Goal: Book appointment/travel/reservation

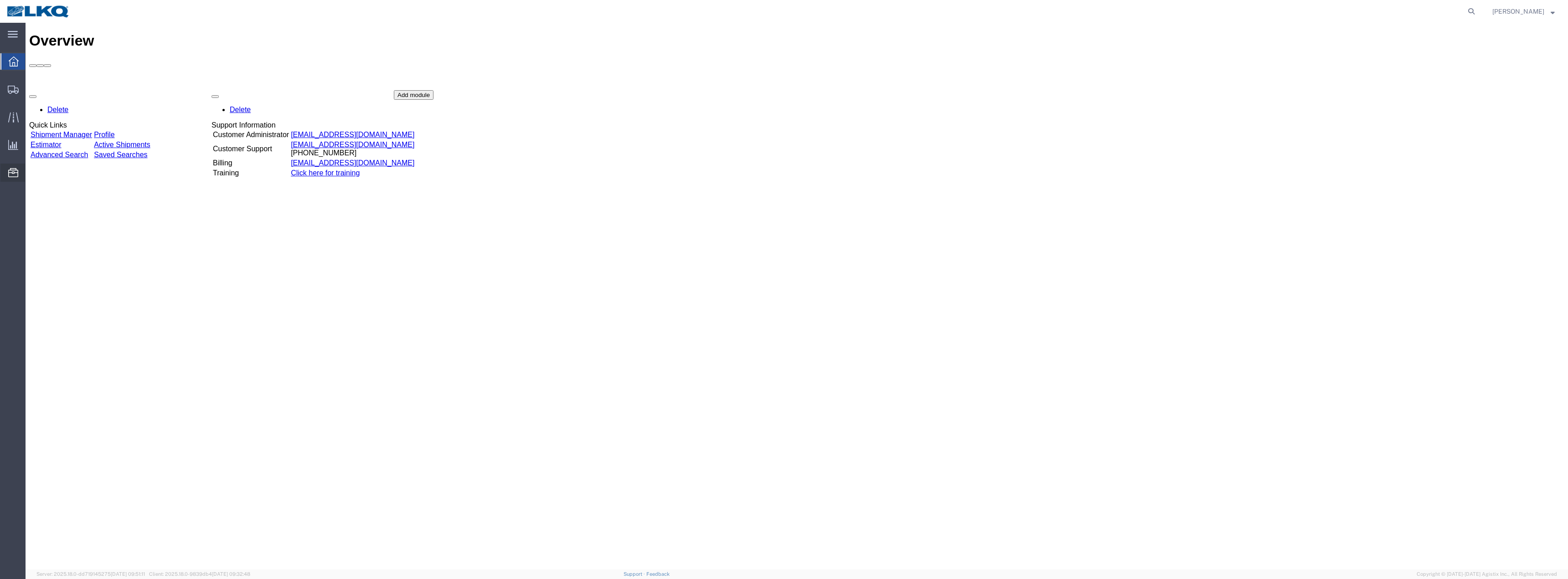
click at [0, 0] on span "Location Appointment" at bounding box center [0, 0] width 0 height 0
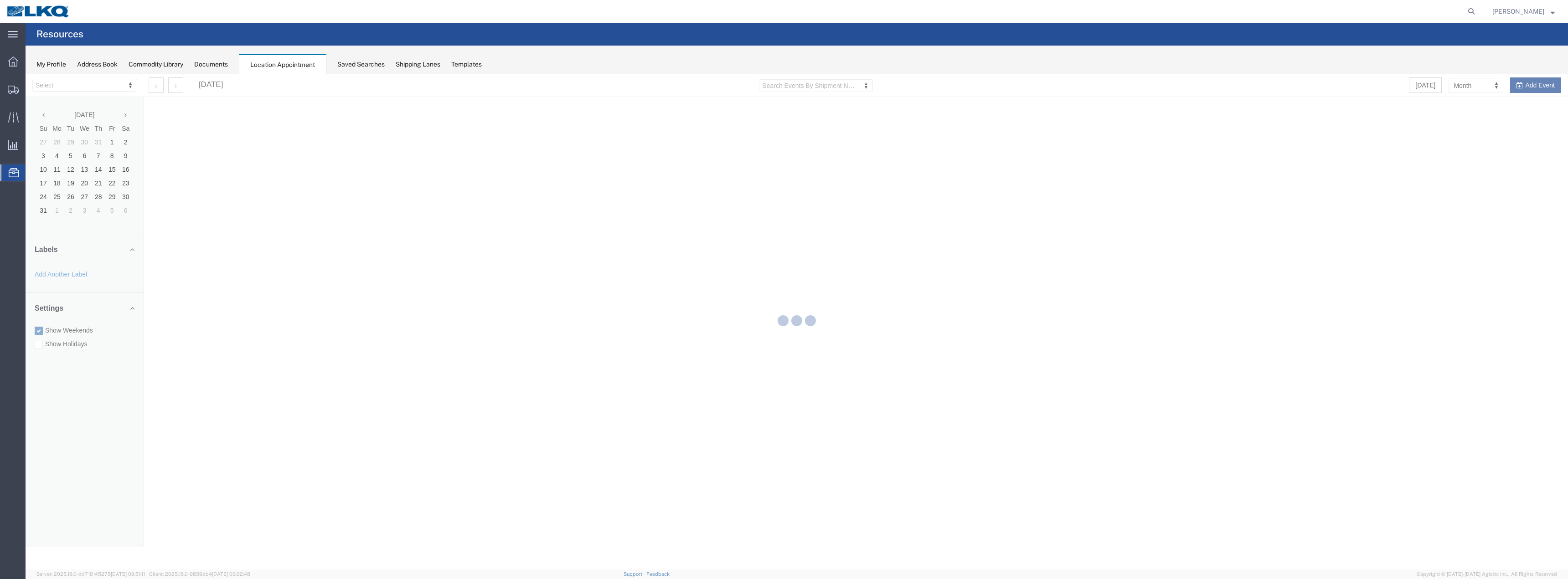
select select "28018"
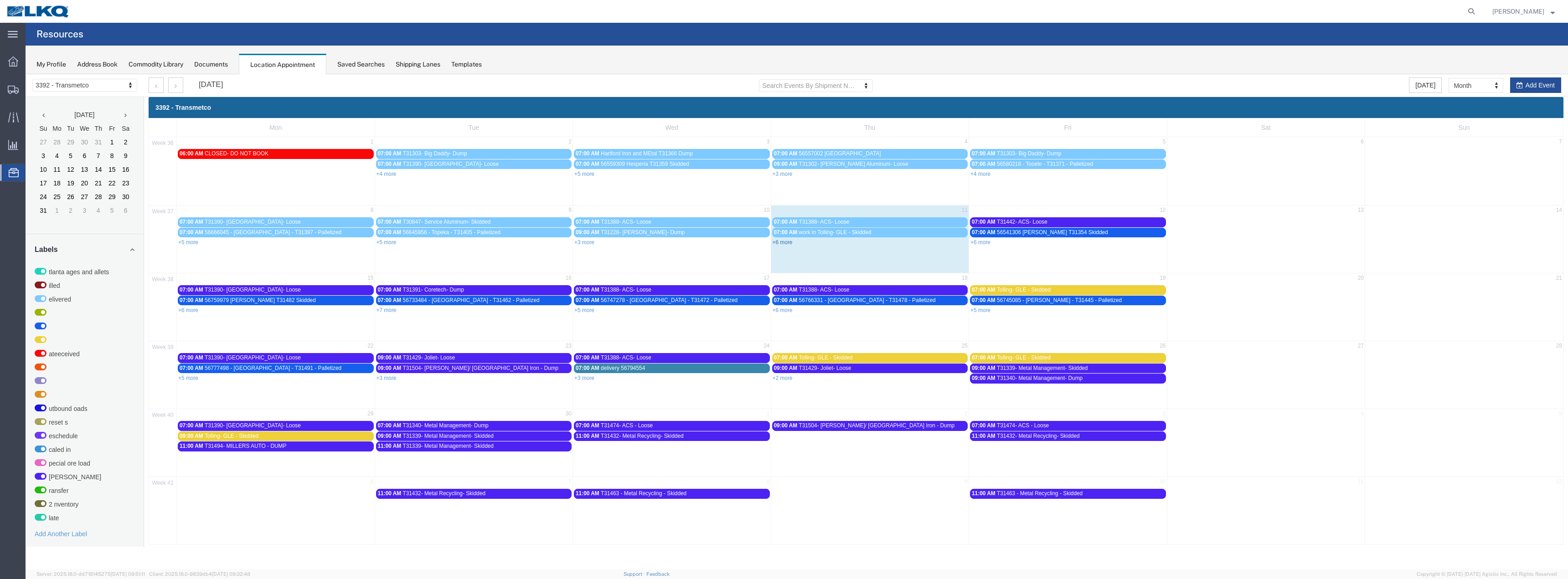
click at [783, 243] on link "+6 more" at bounding box center [782, 242] width 20 height 6
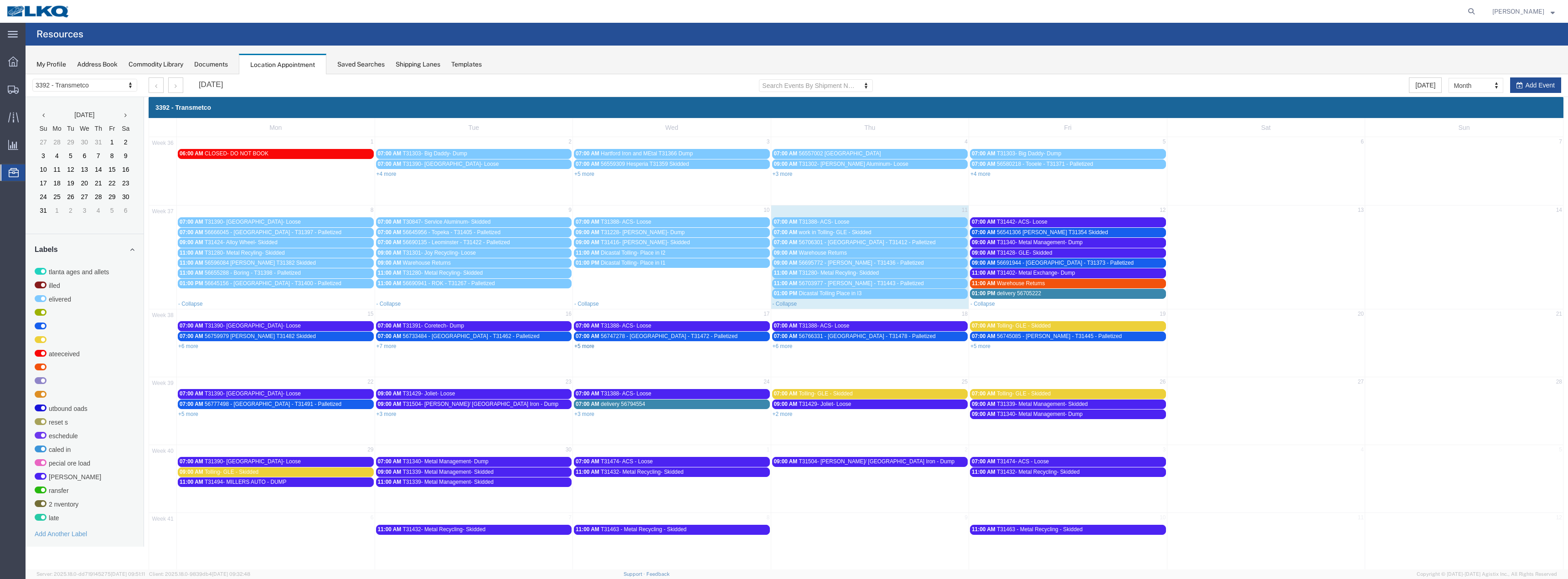
click at [581, 347] on link "+5 more" at bounding box center [584, 346] width 20 height 6
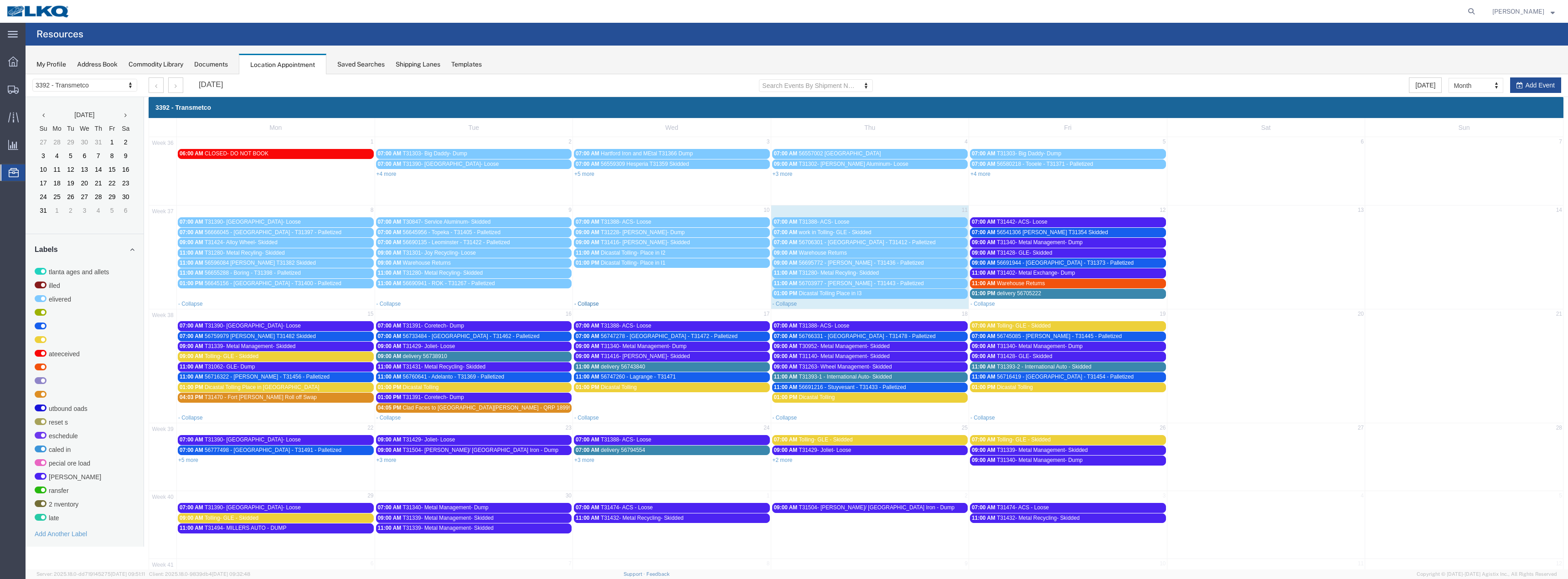
click at [593, 303] on link "- Collapse" at bounding box center [587, 303] width 24 height 6
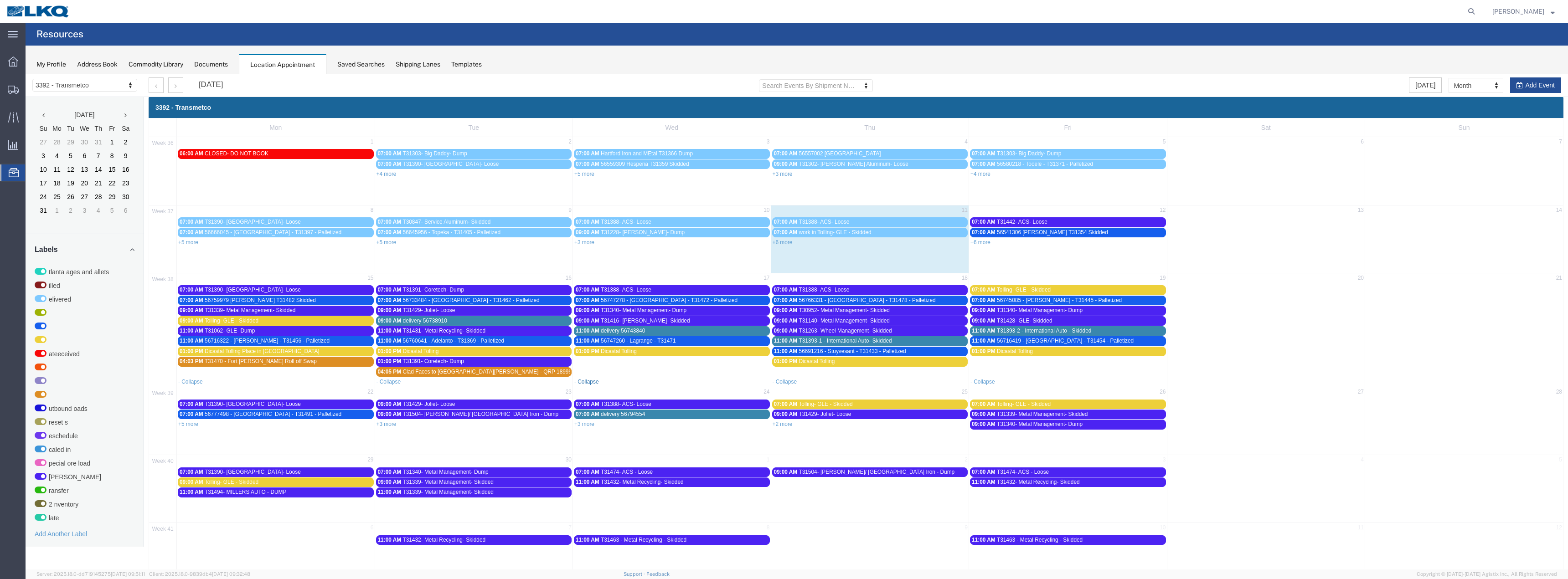
click at [589, 381] on link "- Collapse" at bounding box center [587, 381] width 24 height 6
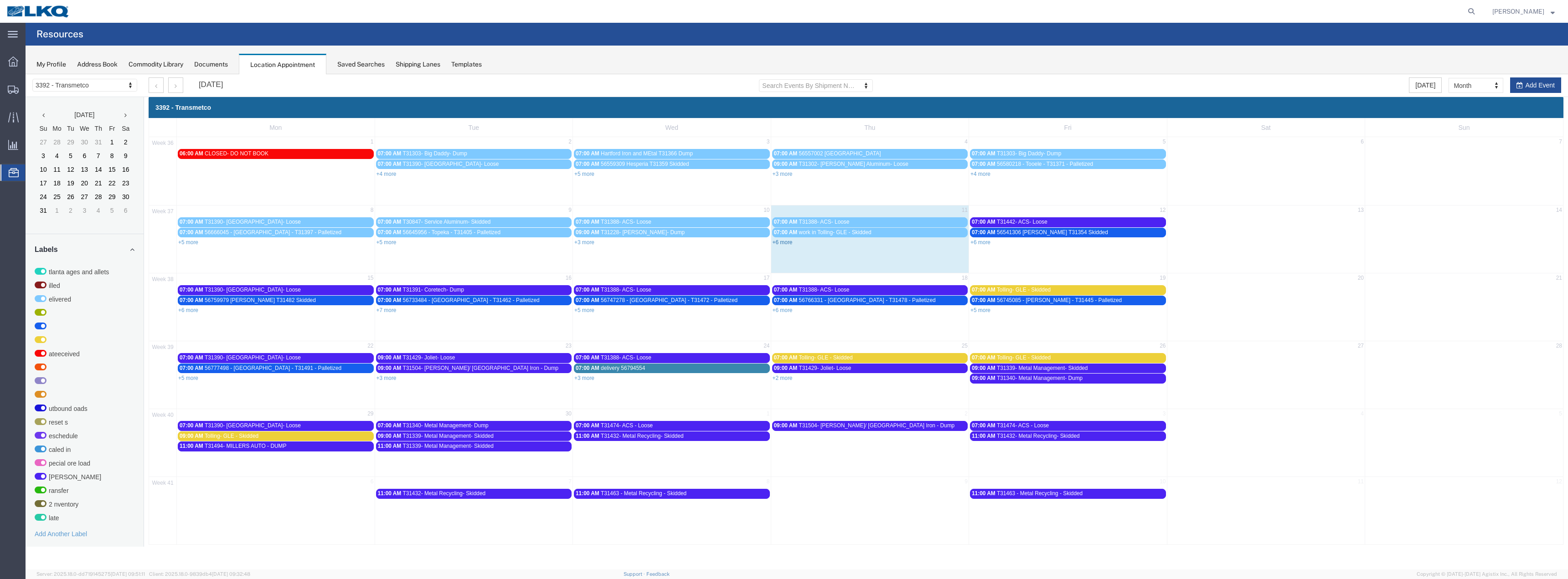
click at [784, 242] on link "+6 more" at bounding box center [782, 242] width 20 height 6
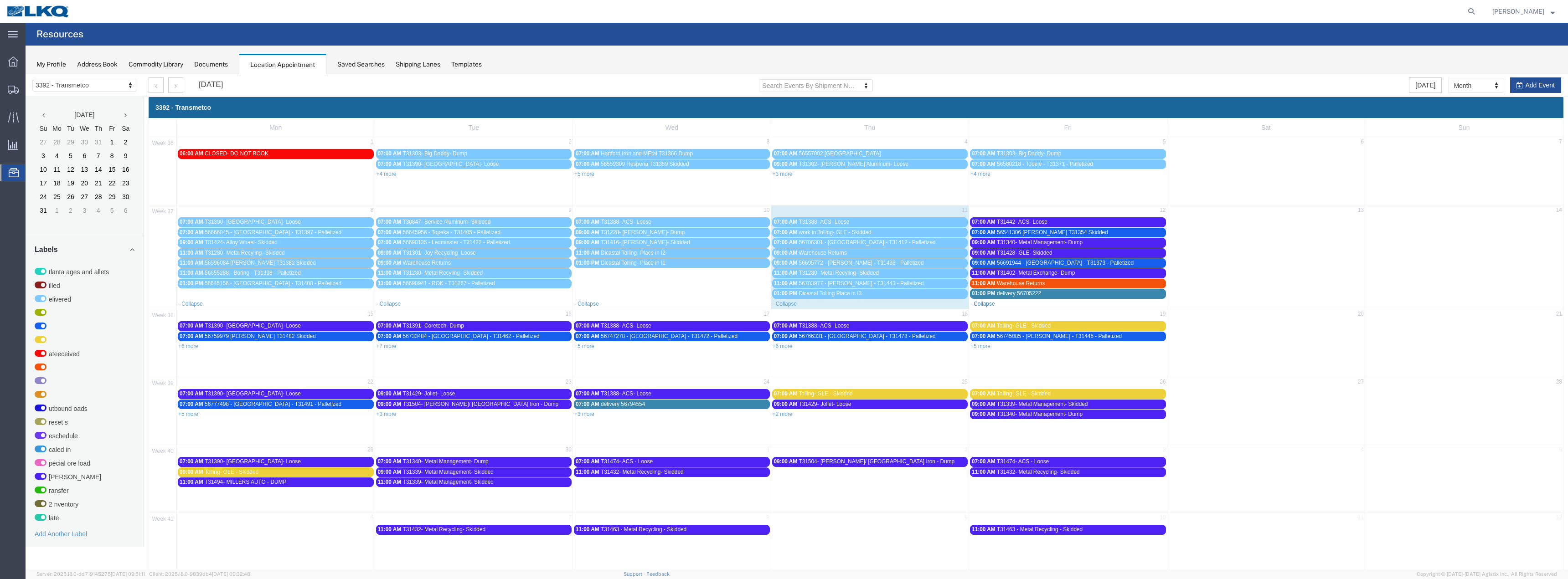
click at [981, 303] on link "- Collapse" at bounding box center [982, 303] width 24 height 6
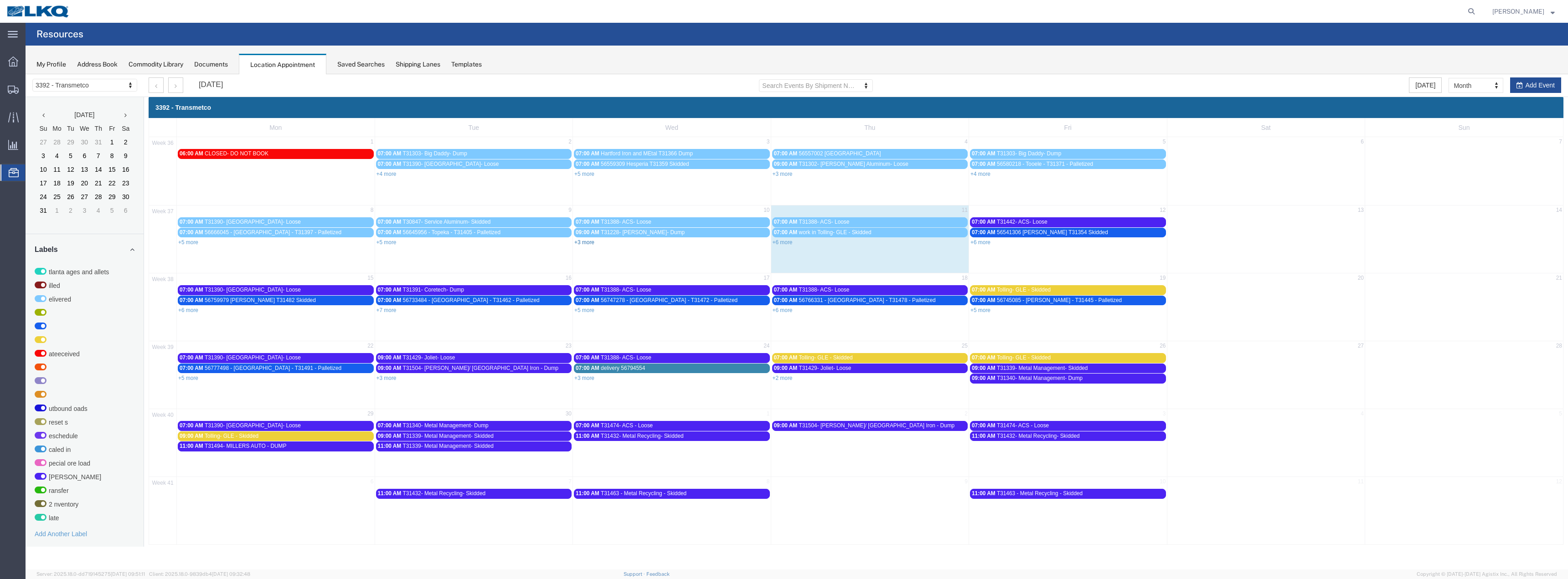
click at [586, 242] on link "+3 more" at bounding box center [584, 242] width 20 height 6
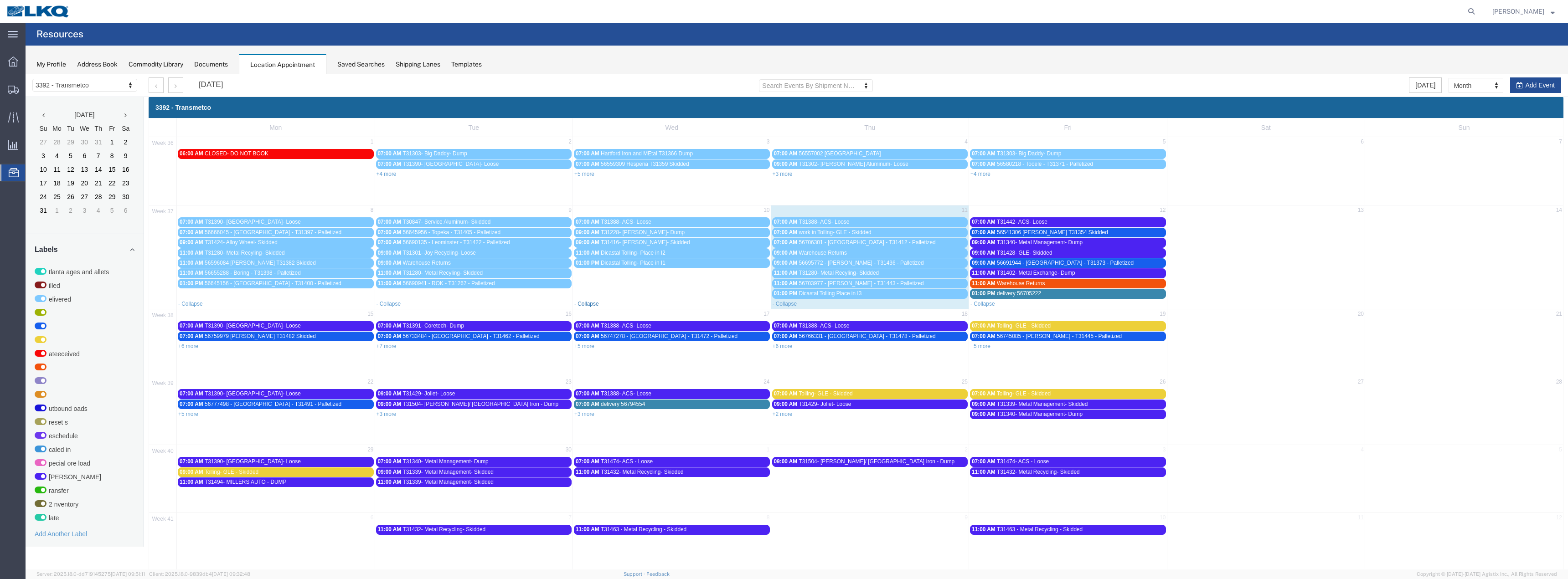
click at [582, 303] on link "- Collapse" at bounding box center [587, 303] width 24 height 6
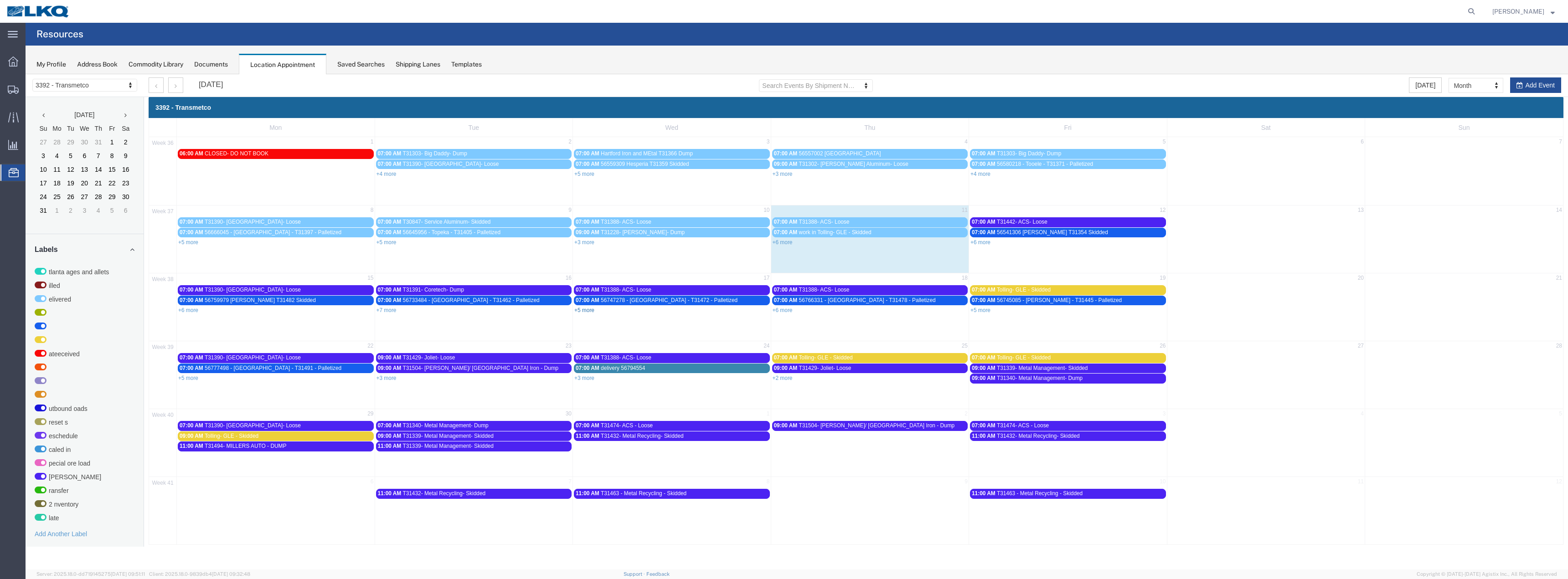
click at [587, 310] on link "+5 more" at bounding box center [584, 310] width 20 height 6
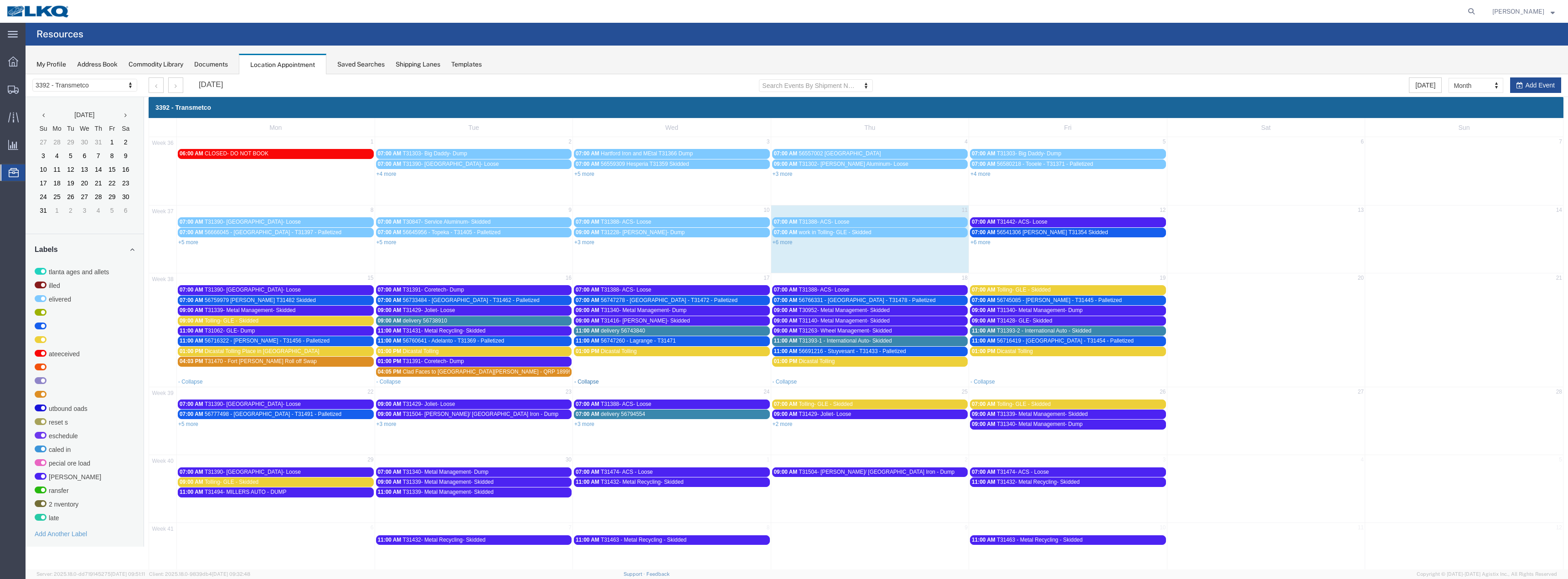
click at [590, 382] on link "- Collapse" at bounding box center [587, 381] width 24 height 6
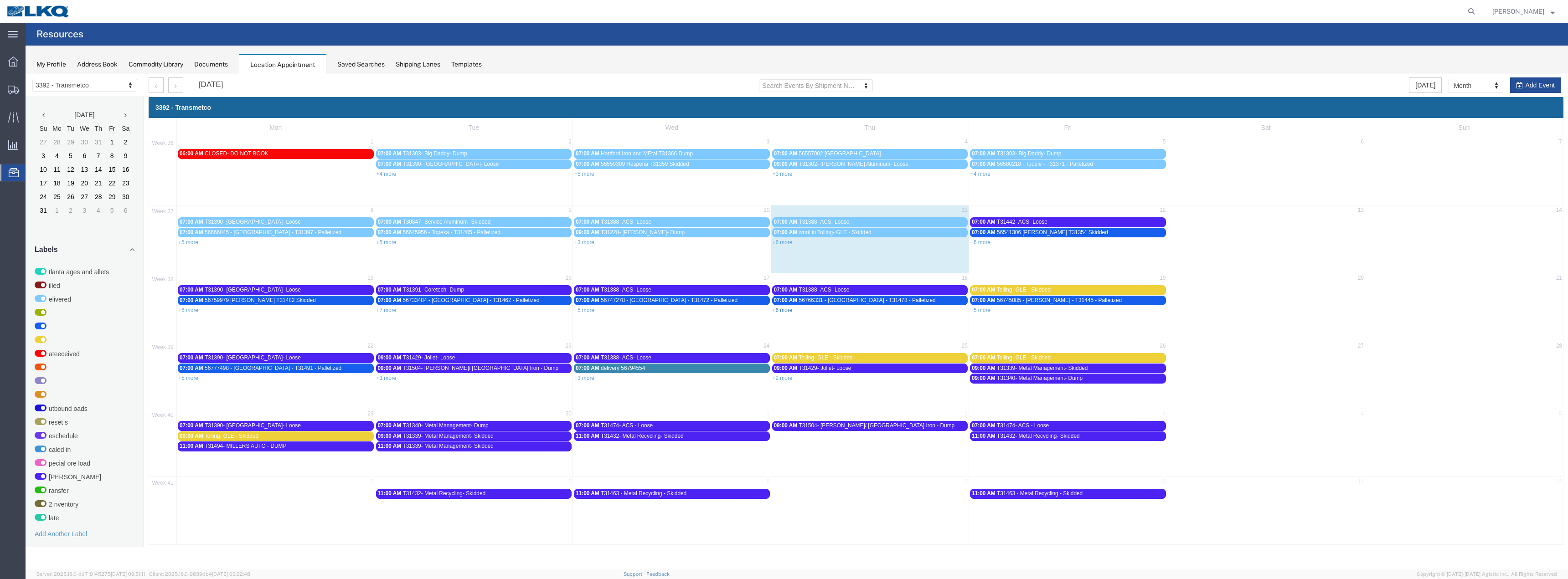
click at [785, 313] on link "+6 more" at bounding box center [782, 310] width 20 height 6
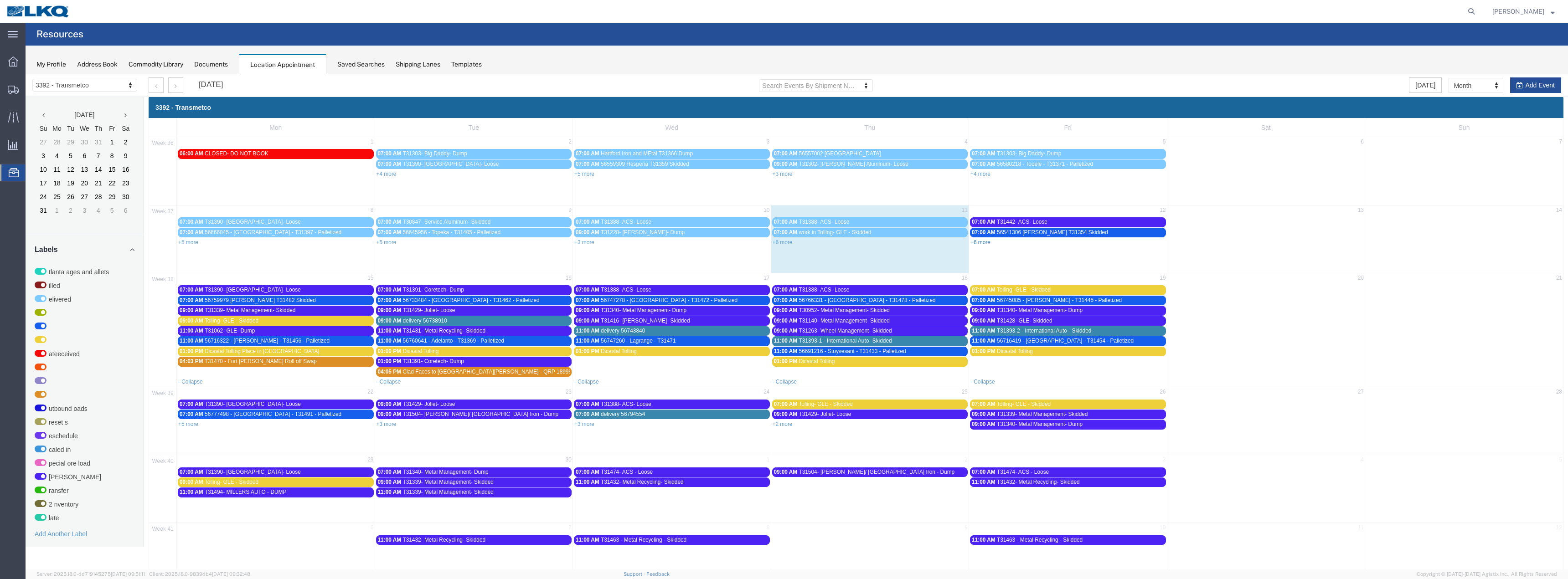
click at [983, 243] on link "+6 more" at bounding box center [980, 242] width 20 height 6
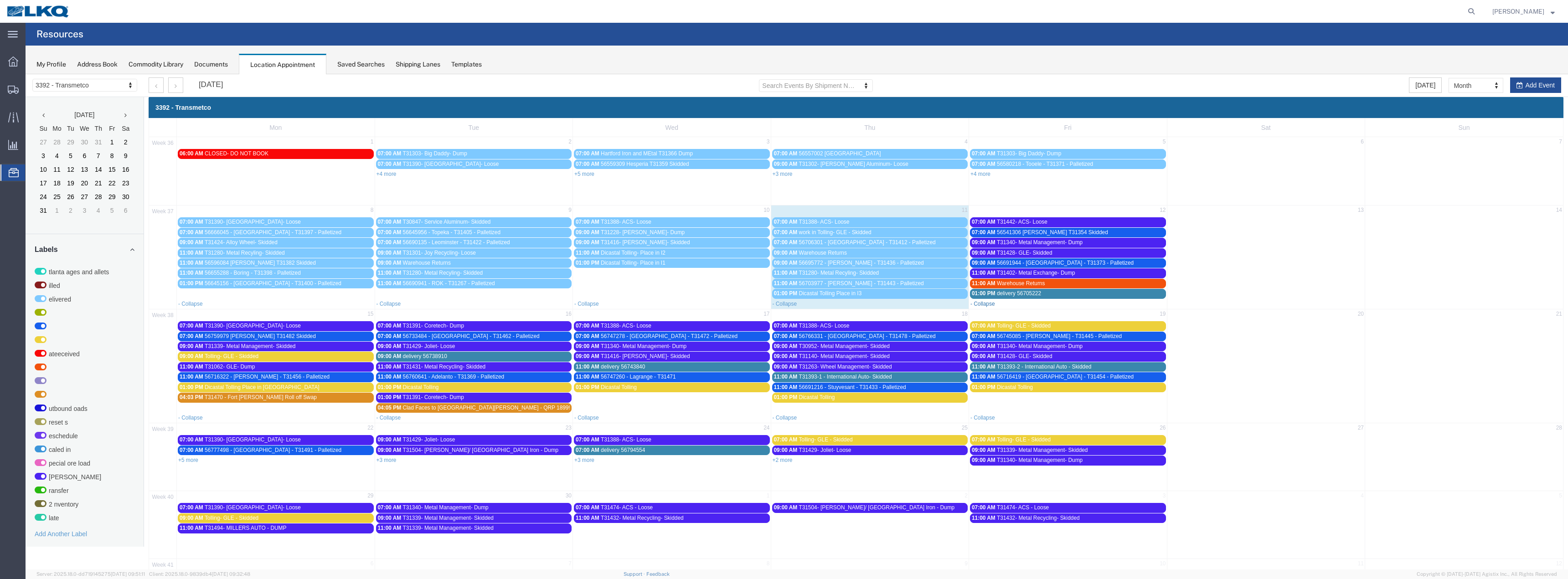
click at [982, 303] on link "- Collapse" at bounding box center [982, 303] width 24 height 6
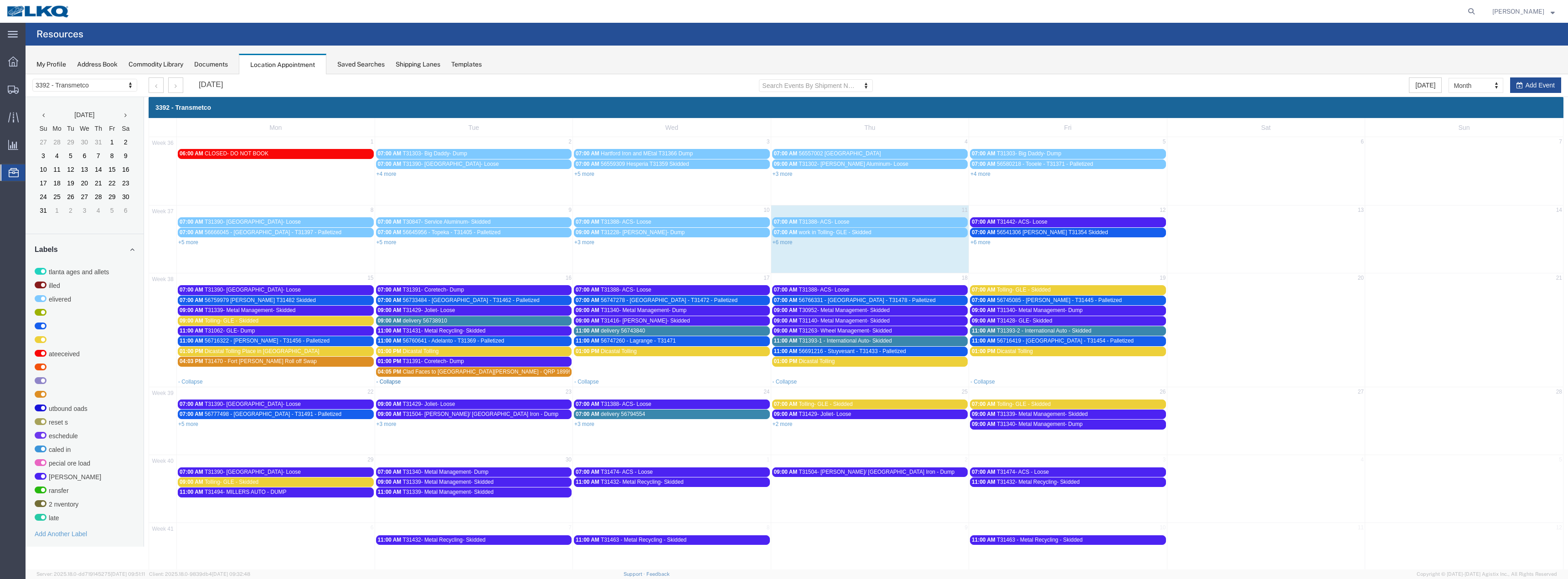
click at [382, 383] on link "- Collapse" at bounding box center [389, 381] width 24 height 6
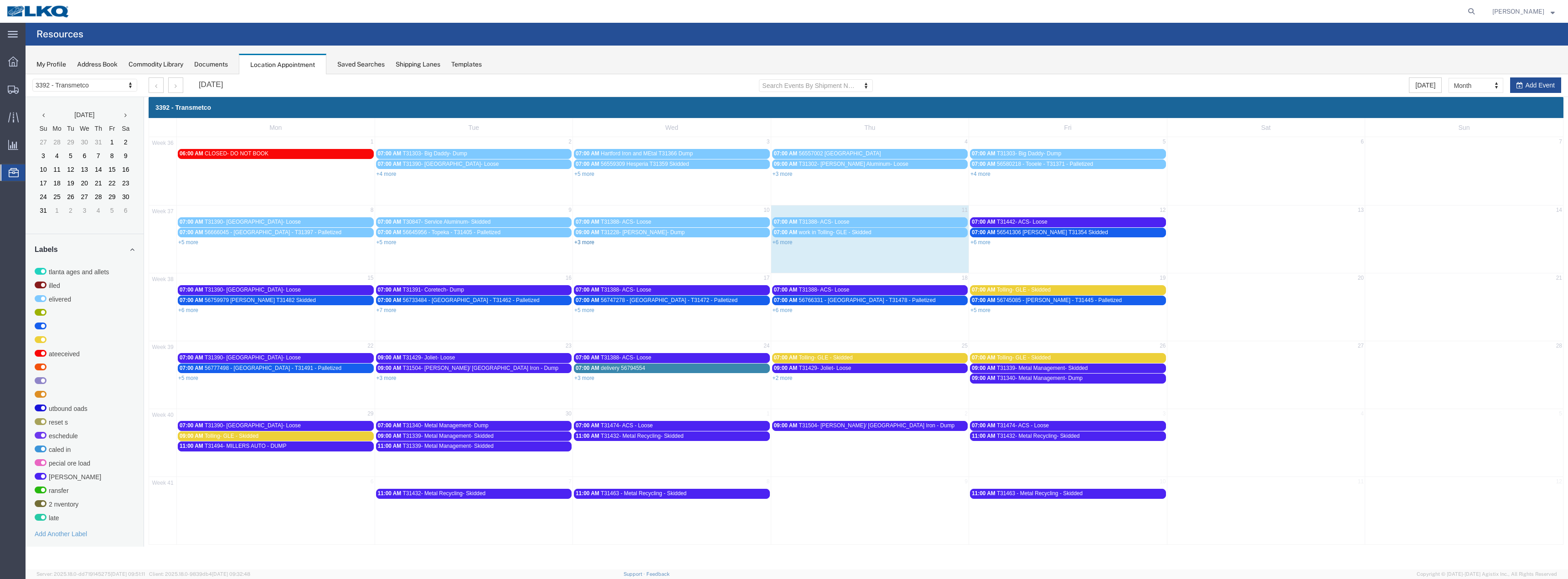
click at [580, 243] on link "+3 more" at bounding box center [584, 242] width 20 height 6
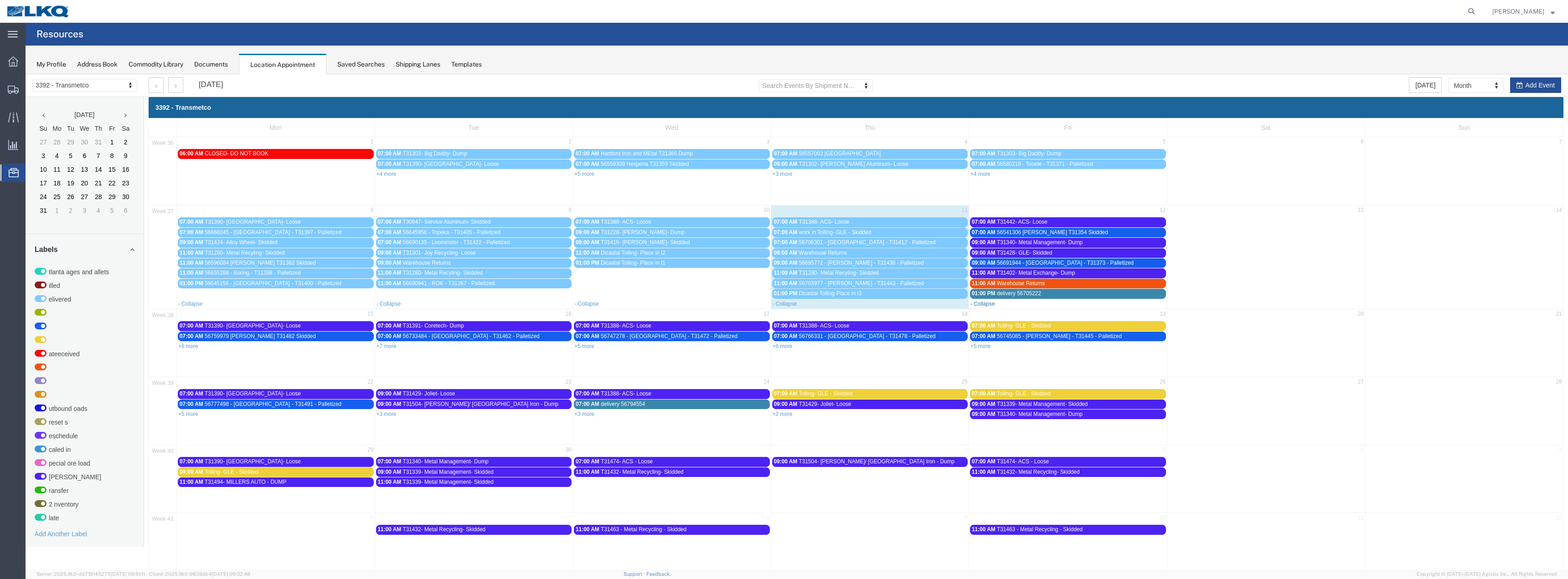
click at [984, 305] on link "- Collapse" at bounding box center [982, 303] width 24 height 6
